Goal: Task Accomplishment & Management: Manage account settings

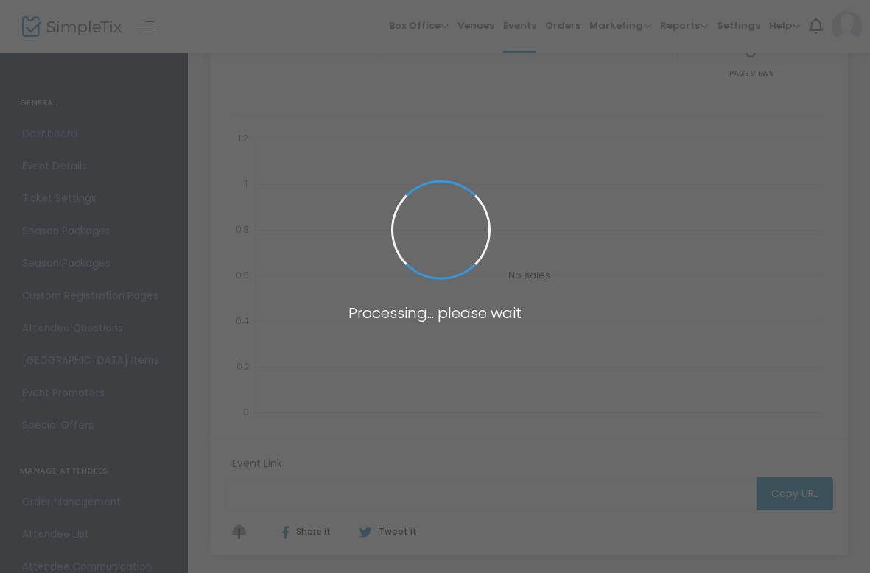
type input "https://www.simpletix.com/e/portada-live-afterparty-men-in-blazers-liv-tickets-…"
type input "[URL][DOMAIN_NAME]"
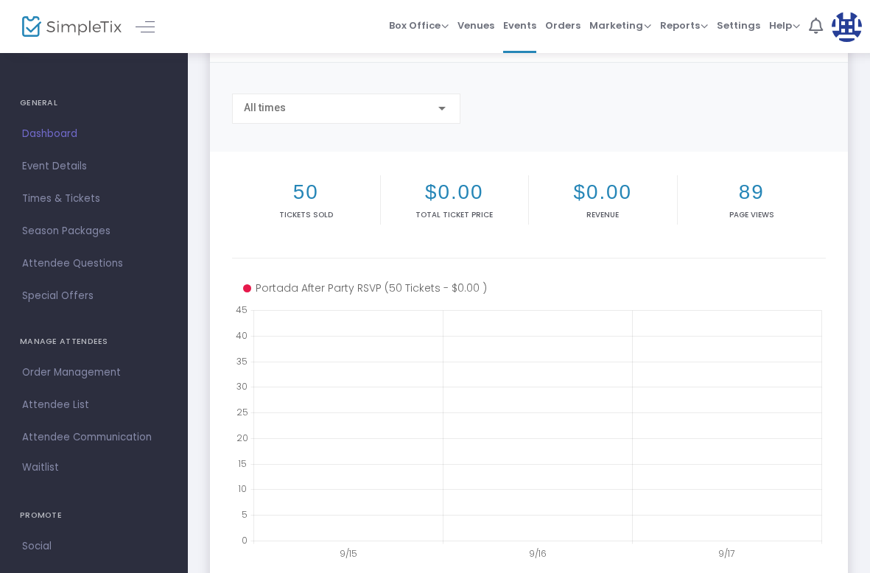
scroll to position [80, 0]
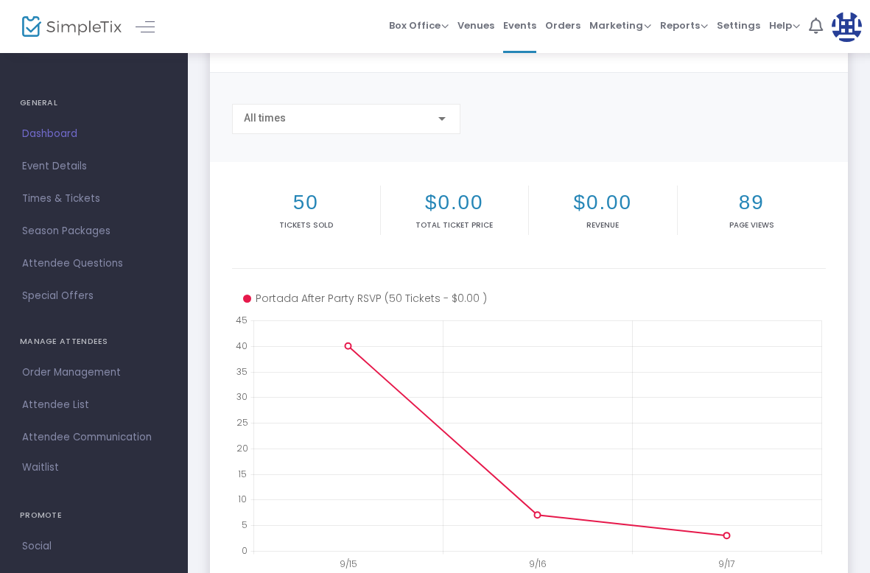
drag, startPoint x: 90, startPoint y: 170, endPoint x: 114, endPoint y: 170, distance: 24.3
click at [90, 170] on span "Event Details" at bounding box center [94, 166] width 144 height 19
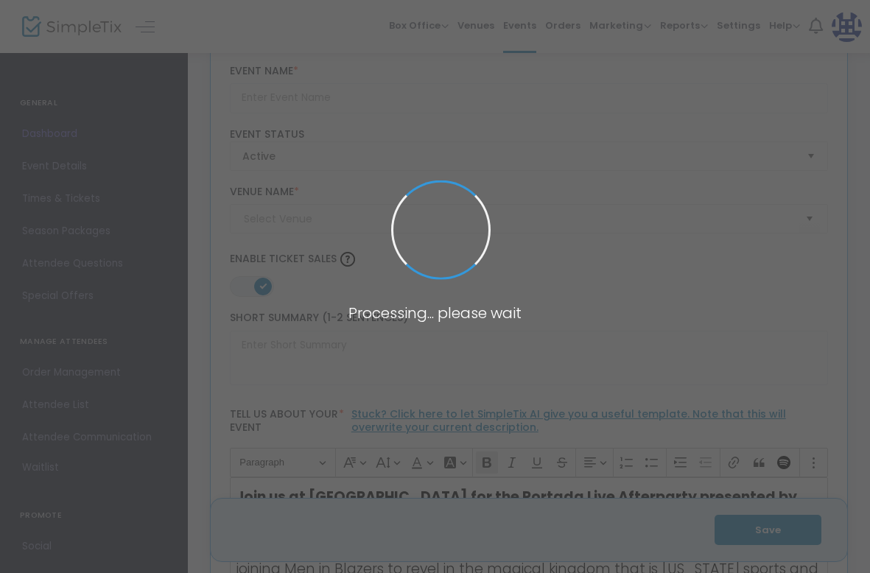
type input "Portada Live Afterparty: Men in Blazers Live! in [GEOGRAPHIC_DATA]"
type textarea "Join us for the Portada Live Afterparty at Men in Blazers Live! A night of cele…"
type input "RSVP for Tickets"
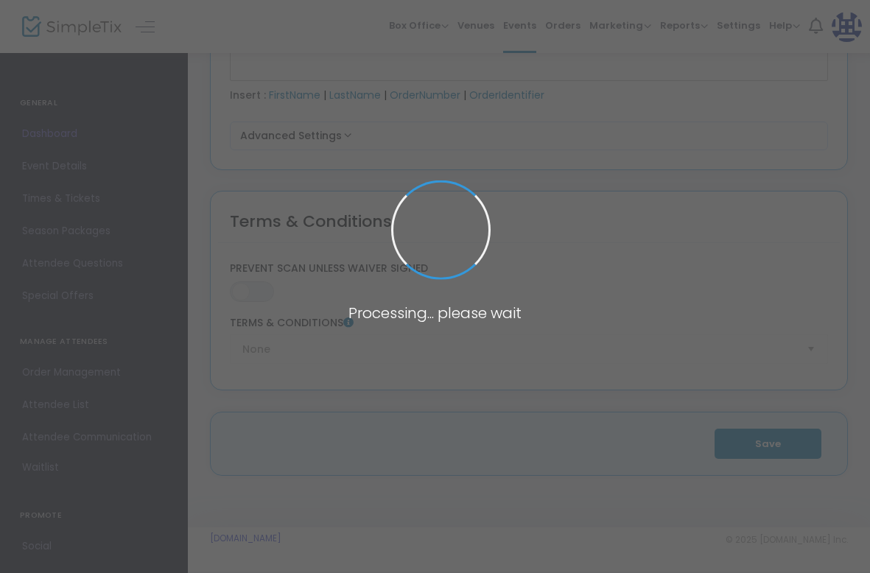
type input "Terminal 5 (Terminal 5)"
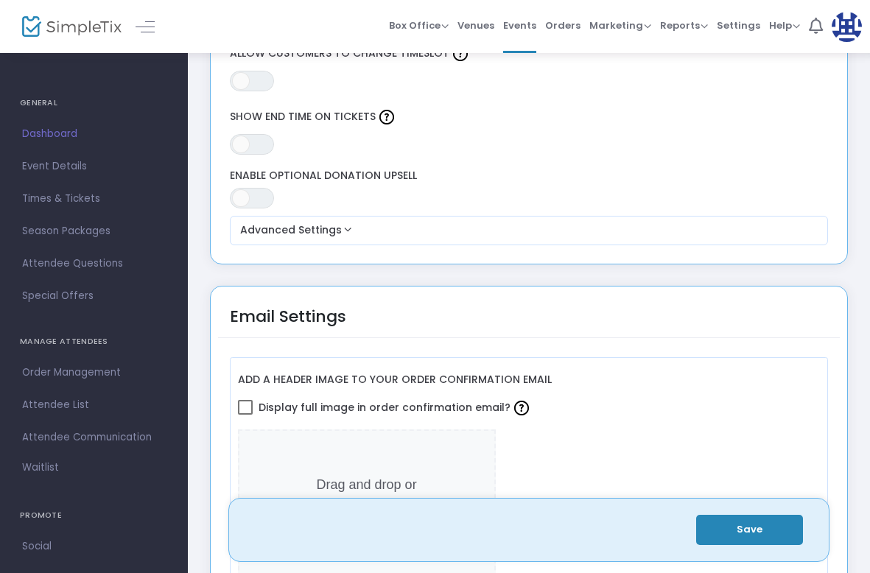
scroll to position [1409, 0]
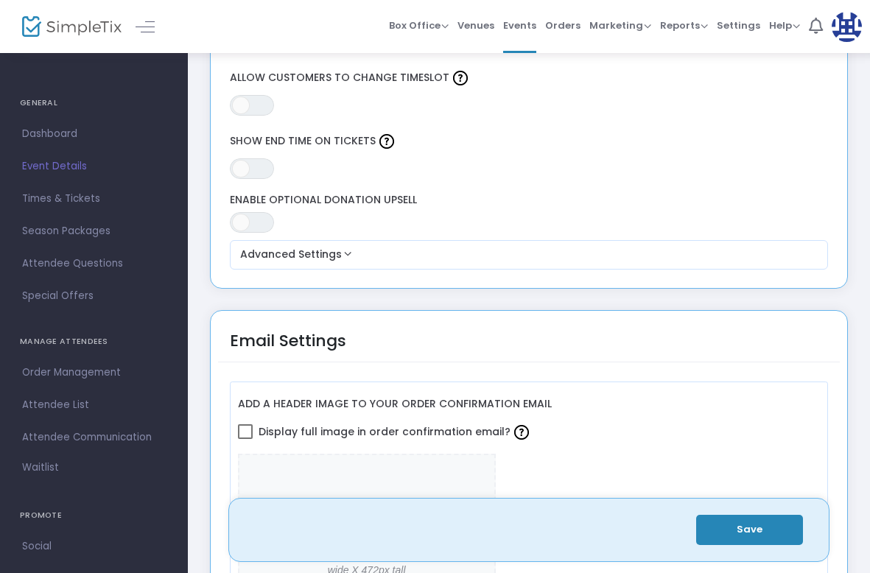
click at [79, 167] on span "Event Details" at bounding box center [94, 166] width 144 height 19
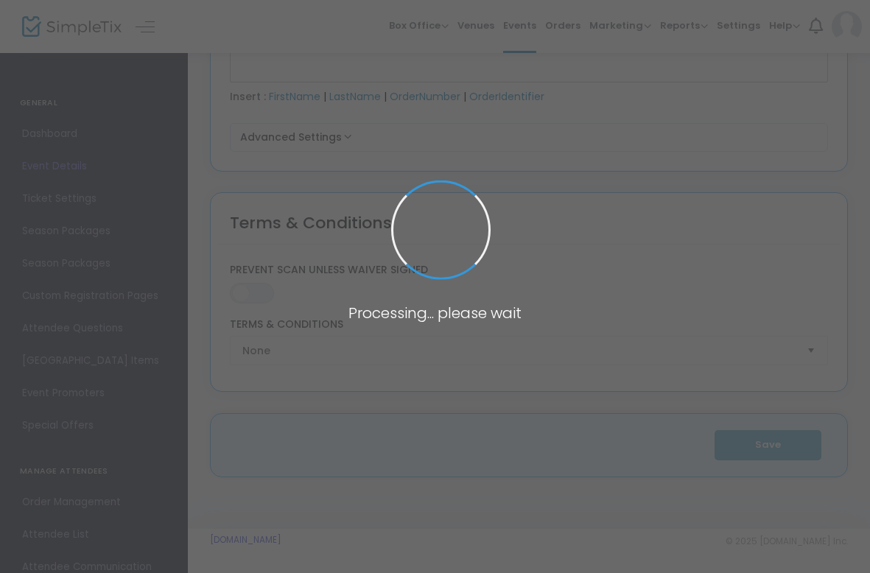
type input "Portada Live Afterparty: Men in Blazers Live! in [GEOGRAPHIC_DATA]"
type textarea "Join us for the Portada Live Afterparty at Men in Blazers Live! A night of cele…"
type input "RSVP for Tickets"
type input "Terminal 5 (Terminal 5)"
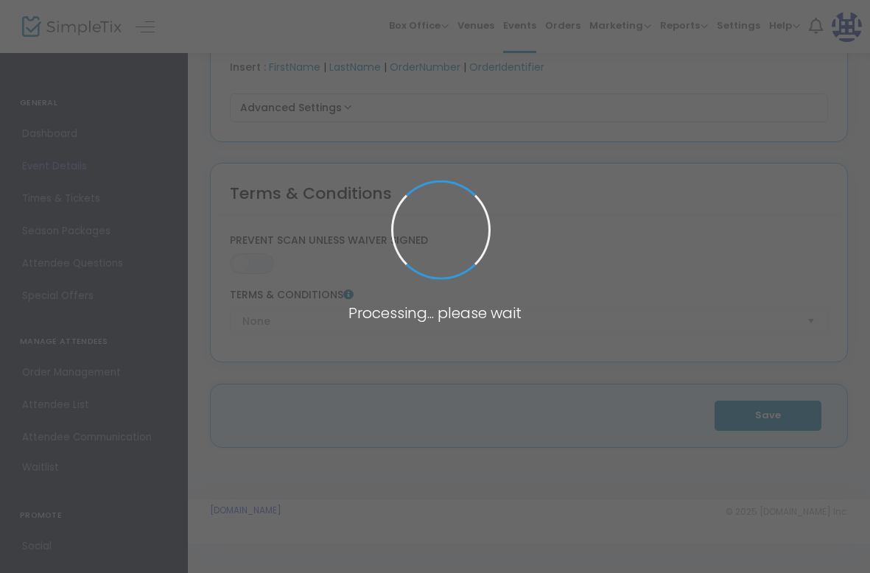
click at [80, 208] on span at bounding box center [435, 286] width 870 height 573
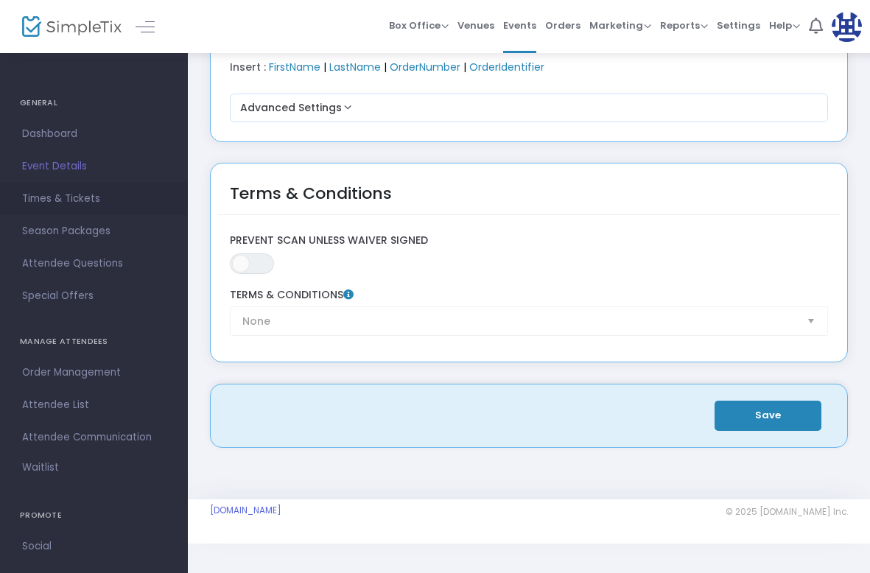
click at [82, 200] on span "Times & Tickets" at bounding box center [94, 198] width 144 height 19
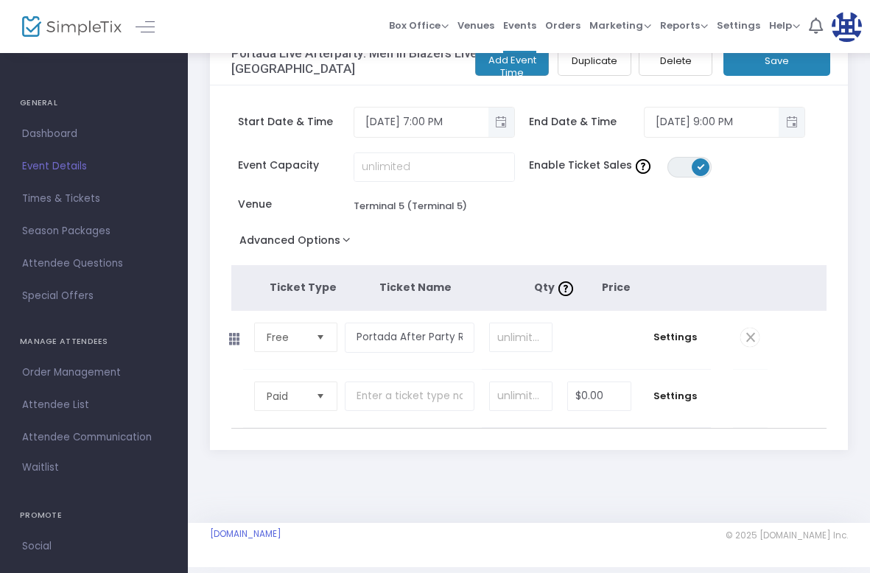
scroll to position [38, 0]
click at [686, 336] on span "Settings" at bounding box center [674, 336] width 57 height 15
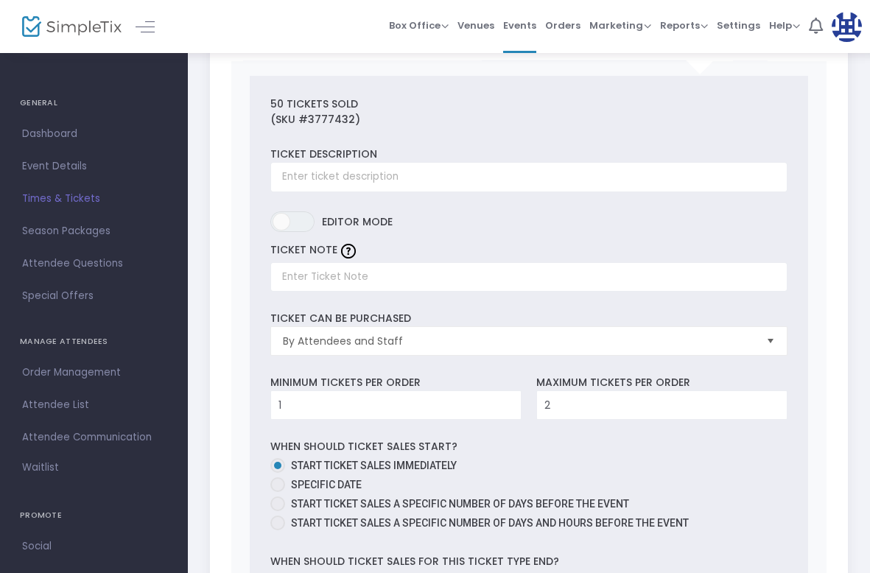
scroll to position [295, 0]
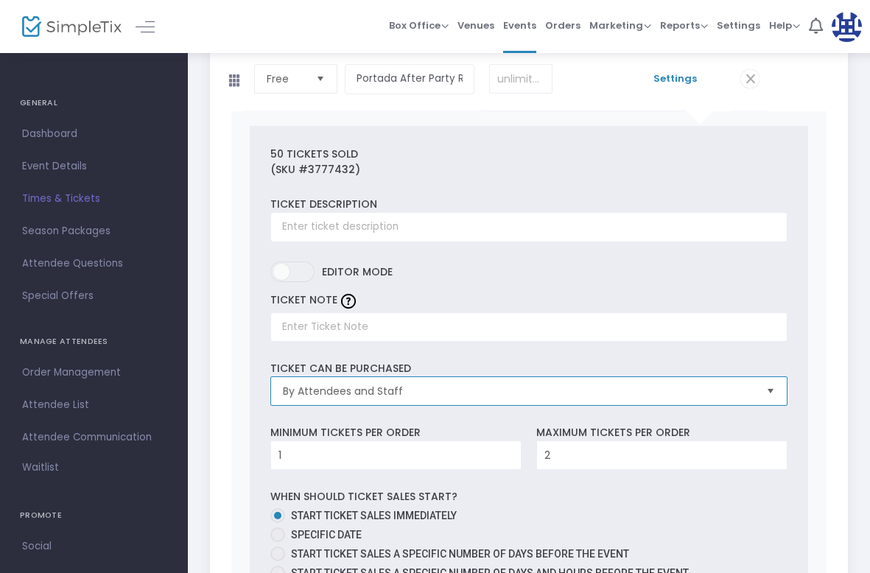
click at [387, 387] on span "By Attendees and Staff" at bounding box center [518, 391] width 471 height 15
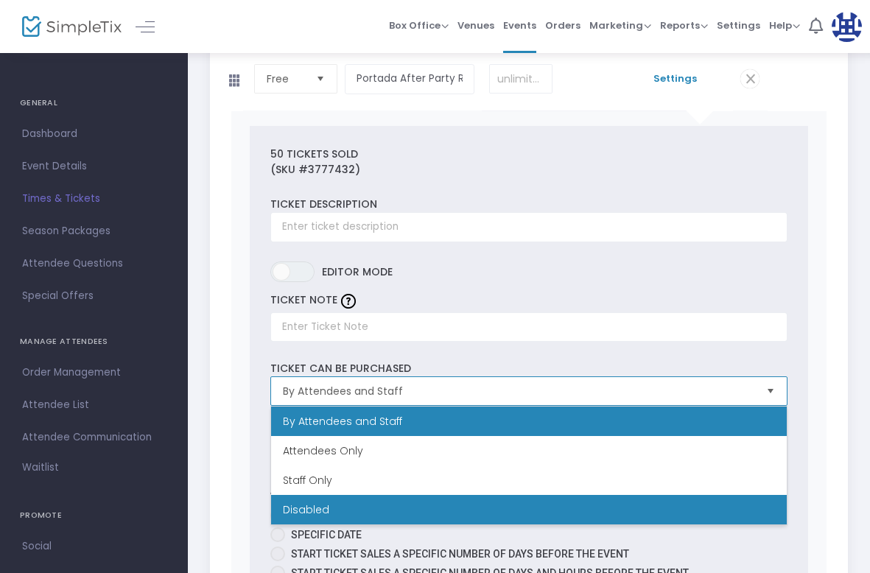
click at [346, 508] on li "Disabled" at bounding box center [529, 509] width 516 height 29
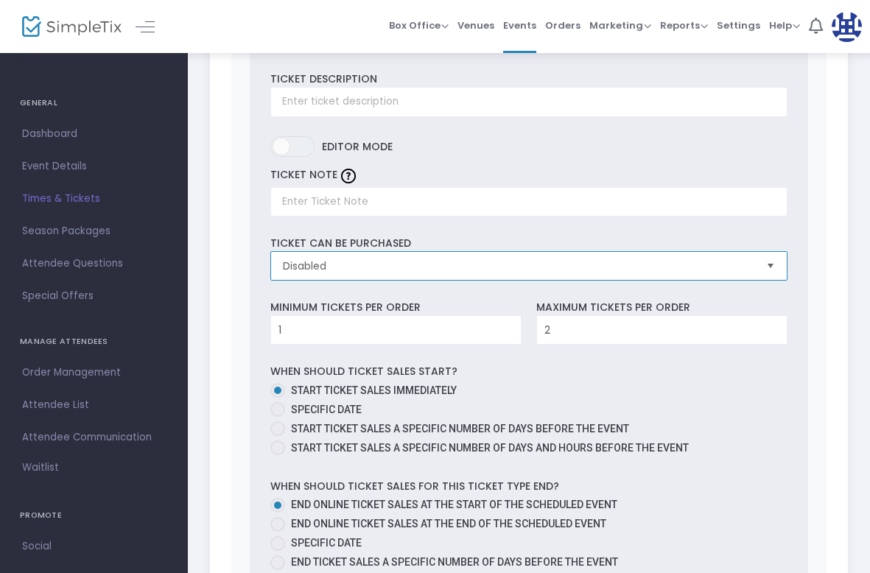
scroll to position [0, 0]
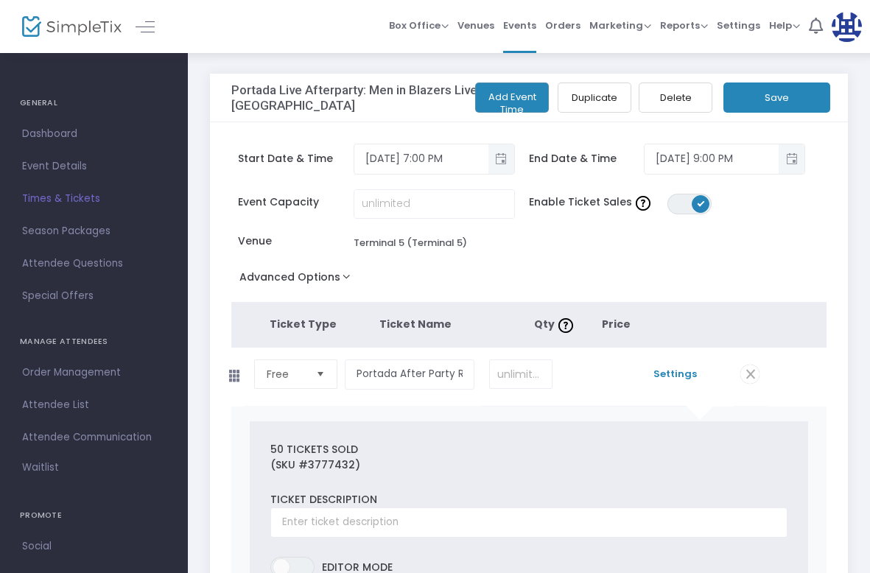
click at [784, 91] on button "Save" at bounding box center [776, 97] width 107 height 30
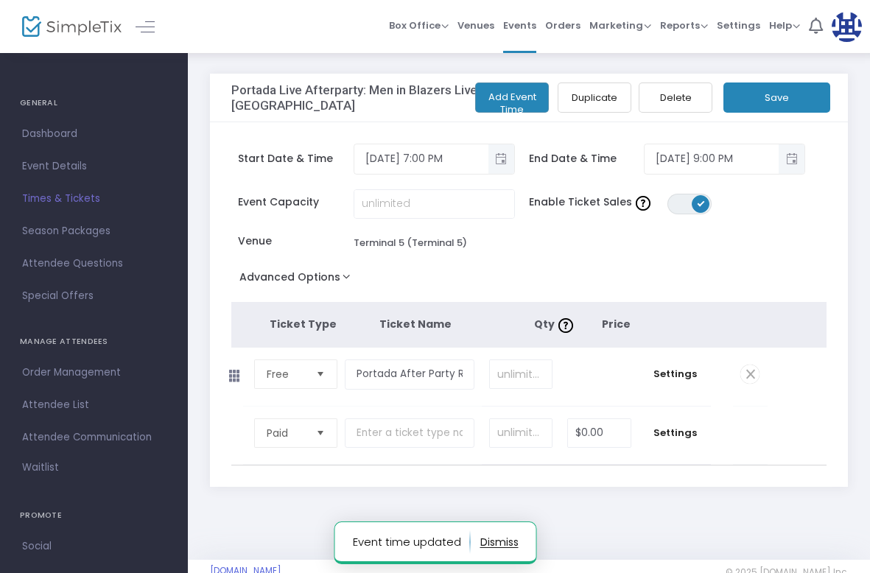
scroll to position [60, 0]
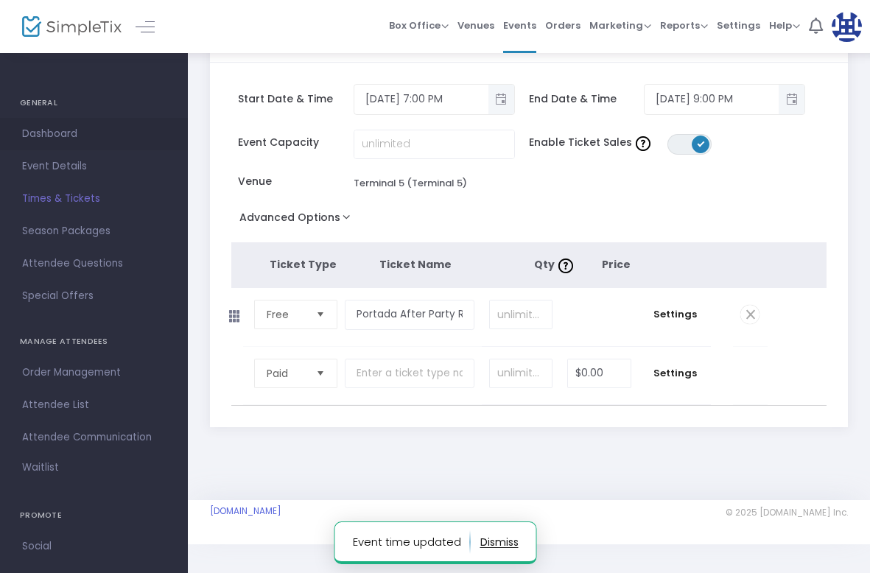
click at [65, 123] on link "Dashboard" at bounding box center [94, 134] width 188 height 32
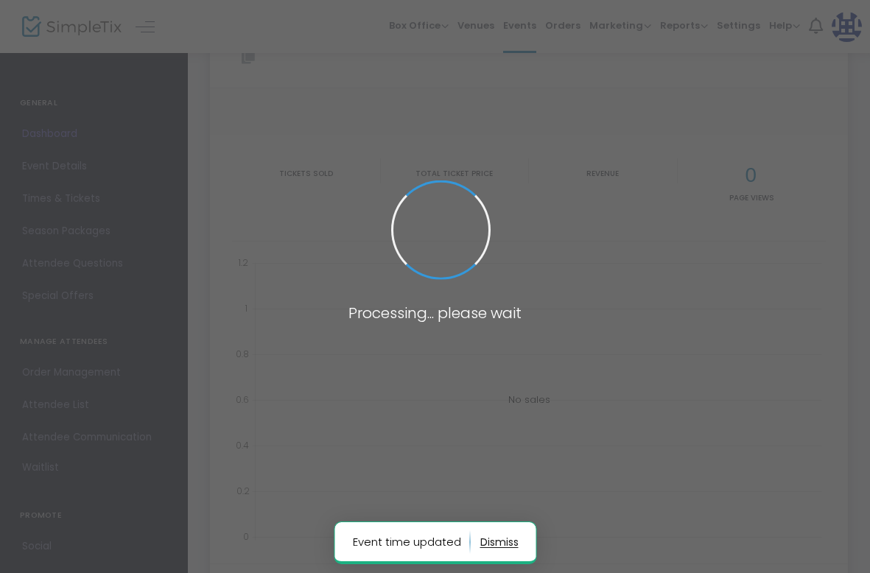
type input "[URL][DOMAIN_NAME]"
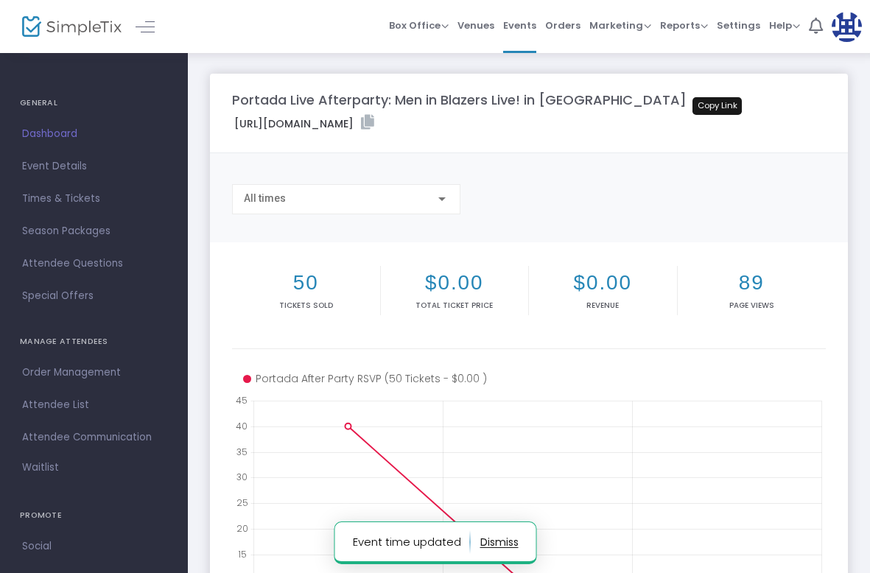
click at [374, 125] on icon at bounding box center [367, 122] width 13 height 15
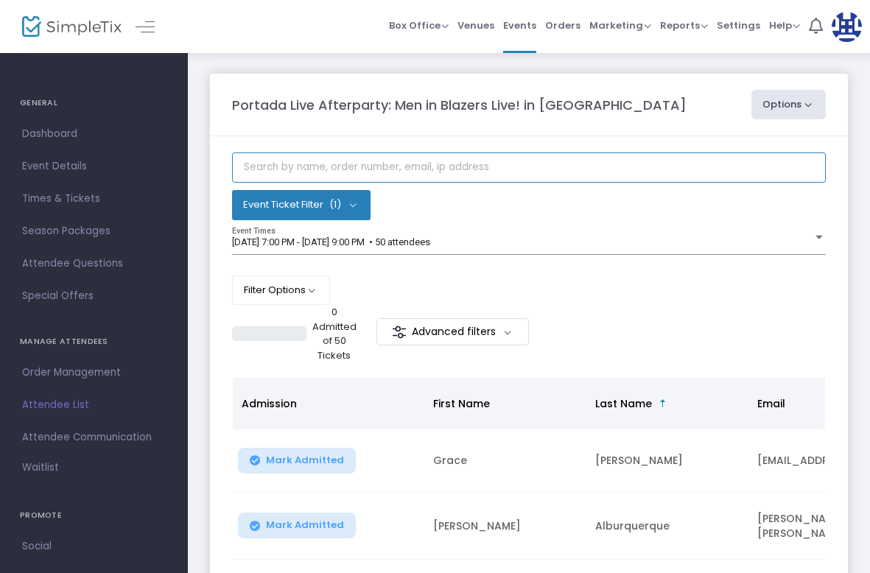
click at [393, 177] on input "text" at bounding box center [529, 167] width 594 height 30
paste input "alberto"
type input "alberto"
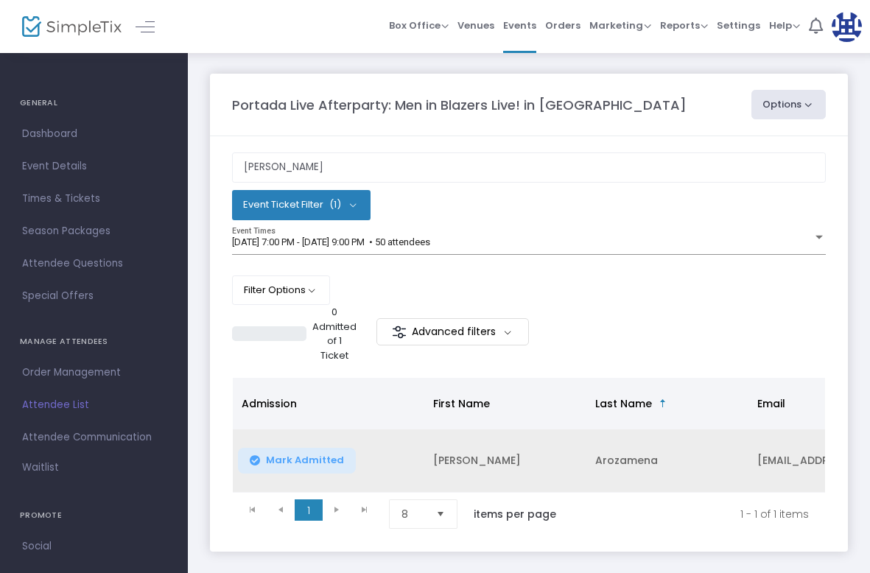
click at [715, 468] on td "Arozamena" at bounding box center [667, 460] width 162 height 63
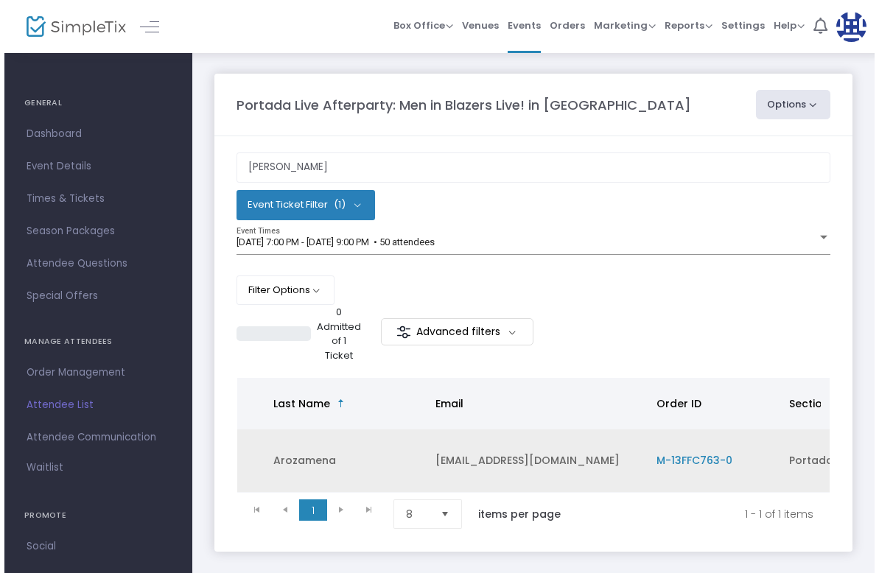
scroll to position [0, 291]
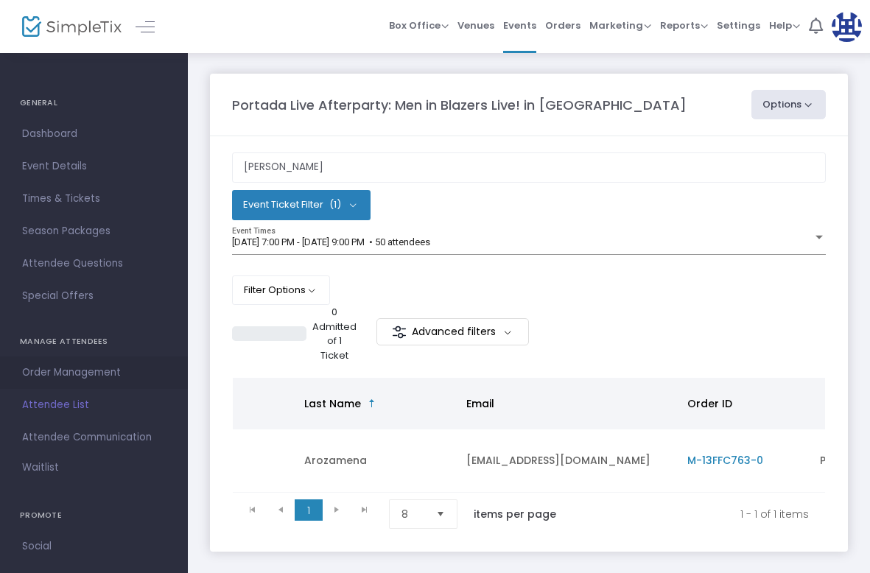
click at [124, 373] on span "Order Management" at bounding box center [94, 372] width 144 height 19
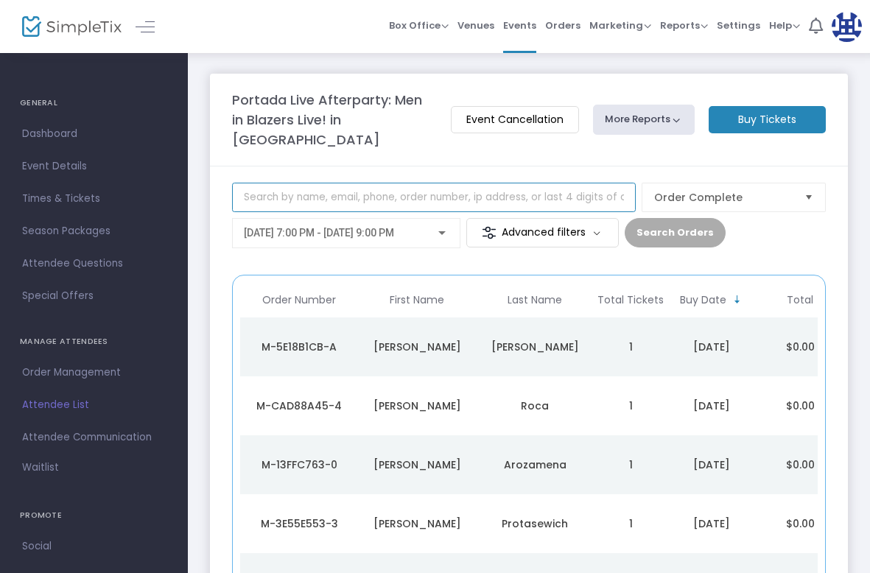
click at [389, 183] on input at bounding box center [434, 197] width 404 height 29
paste input "alberto"
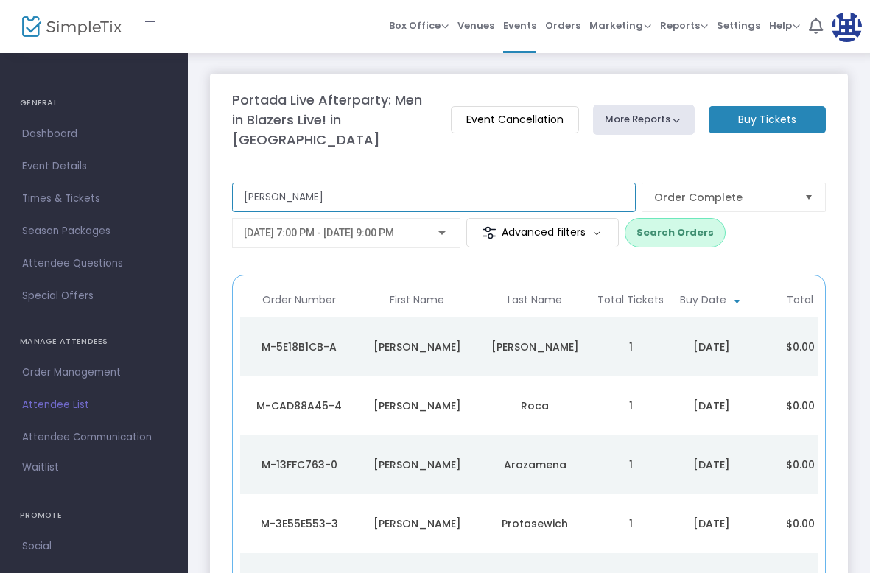
type input "alberto"
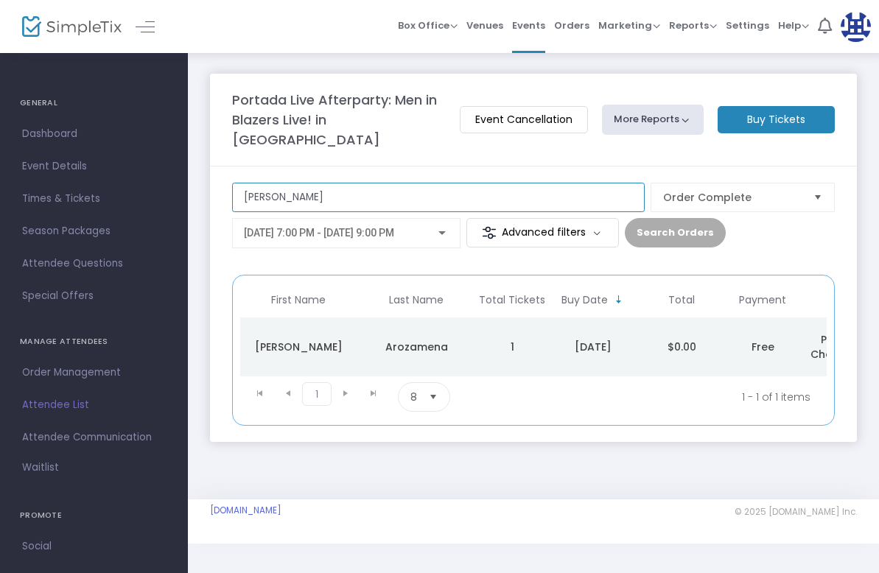
scroll to position [0, 165]
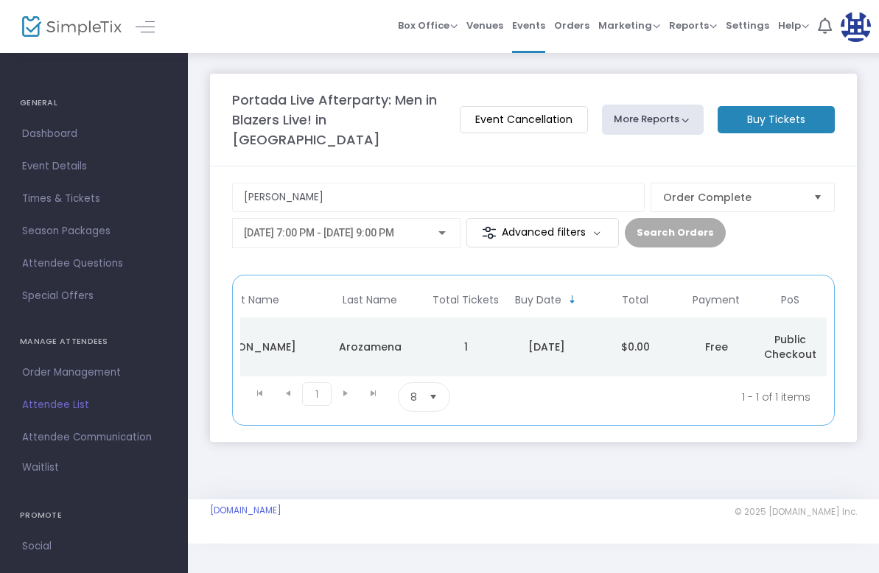
click at [364, 340] on div "Arozamena" at bounding box center [370, 347] width 110 height 15
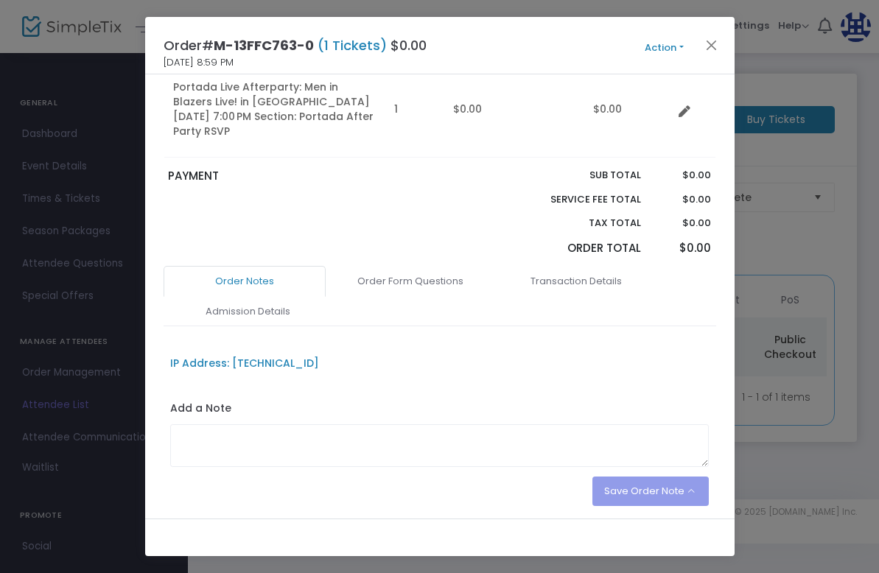
scroll to position [209, 0]
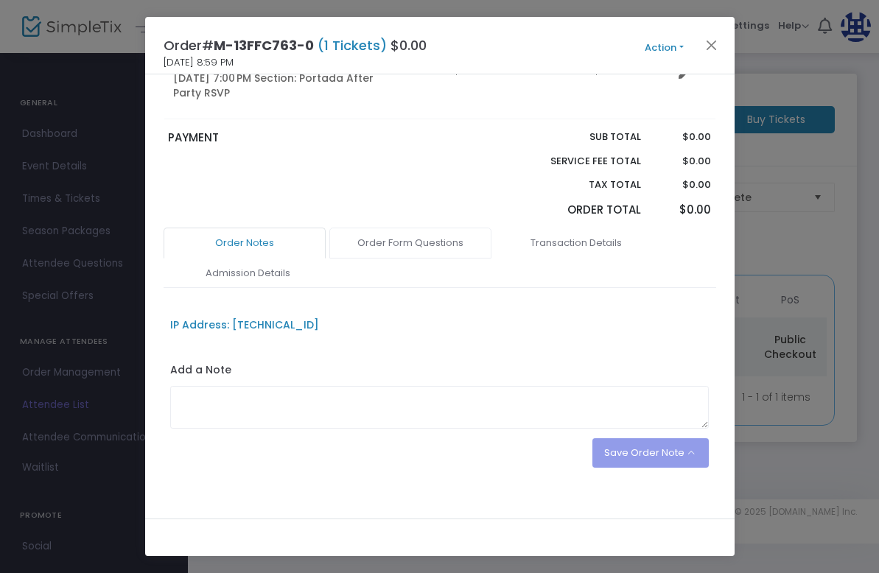
click at [405, 234] on link "Order Form Questions" at bounding box center [410, 243] width 162 height 31
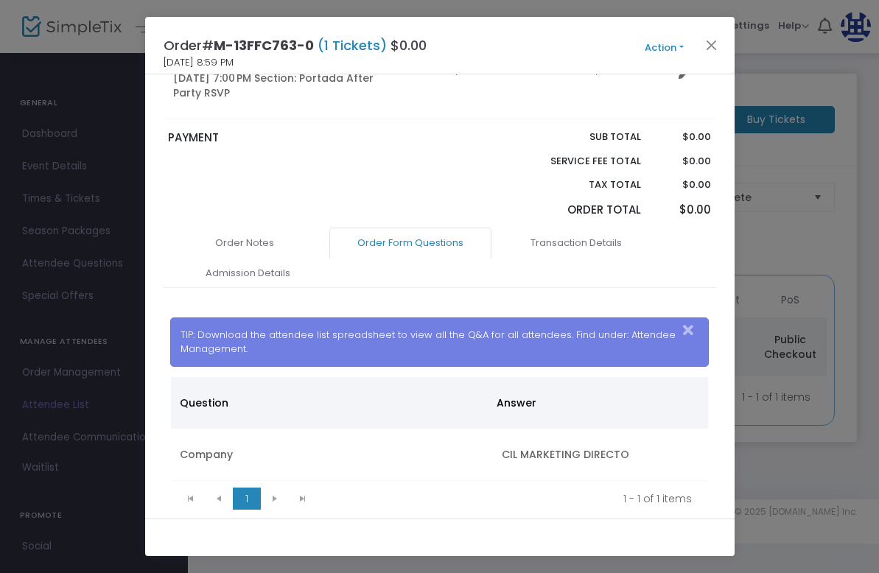
scroll to position [243, 0]
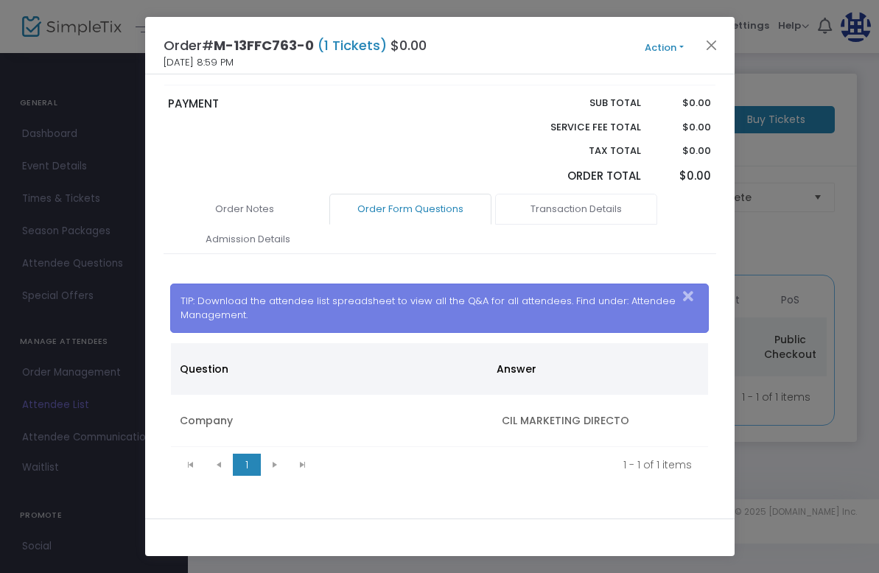
click at [548, 204] on link "Transaction Details" at bounding box center [576, 209] width 162 height 31
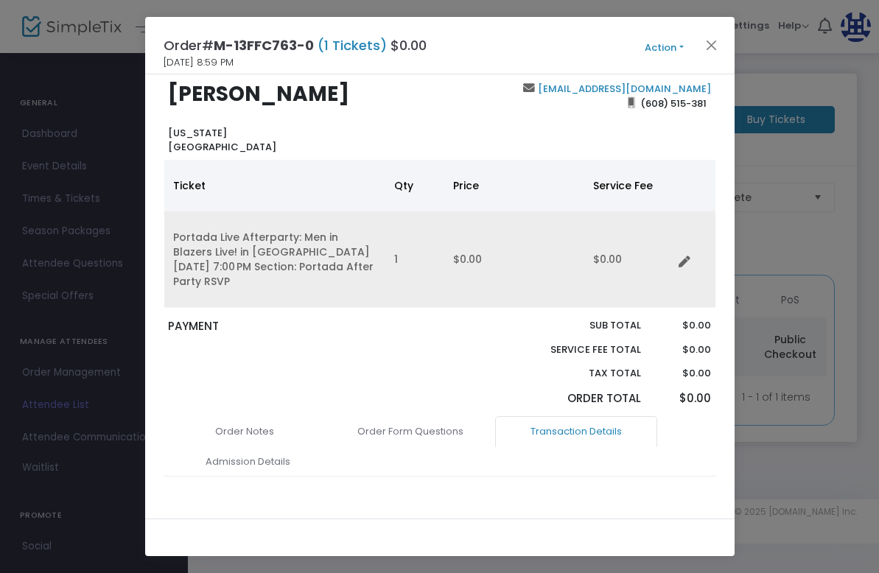
scroll to position [0, 0]
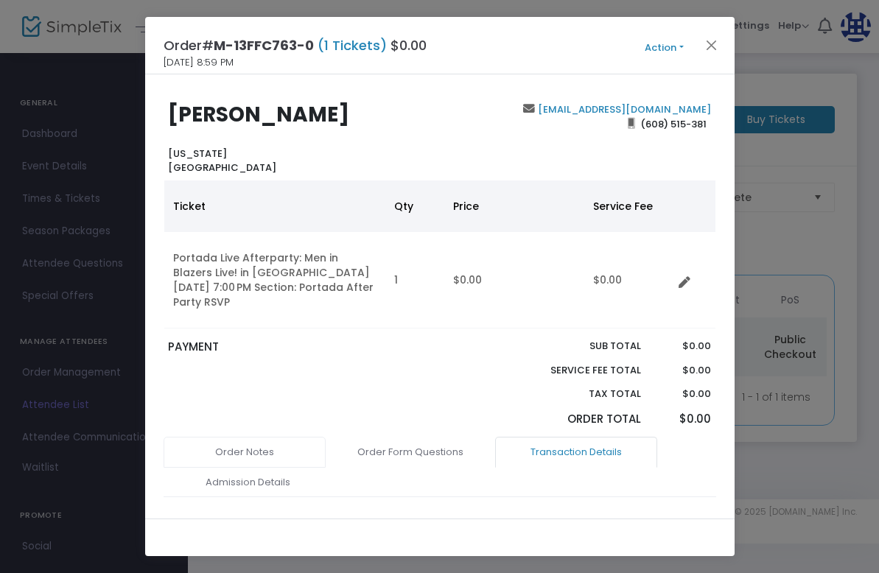
click at [263, 439] on link "Order Notes" at bounding box center [245, 452] width 162 height 31
click at [648, 123] on span "(608) 515-381" at bounding box center [673, 124] width 76 height 24
drag, startPoint x: 648, startPoint y: 123, endPoint x: 704, endPoint y: 123, distance: 56.0
click at [704, 123] on div "albertoaroza@gmail.com (608) 515-381" at bounding box center [579, 138] width 278 height 73
